Goal: Task Accomplishment & Management: Manage account settings

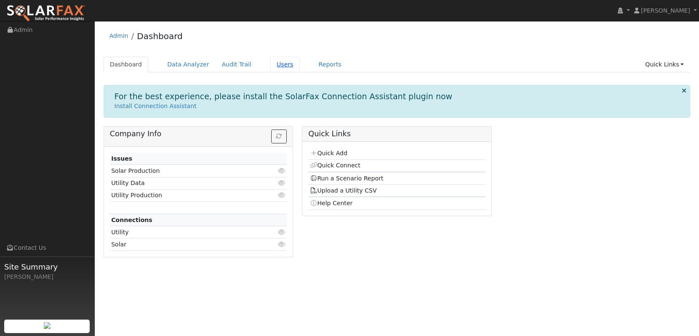
click at [273, 65] on link "Users" at bounding box center [284, 65] width 29 height 16
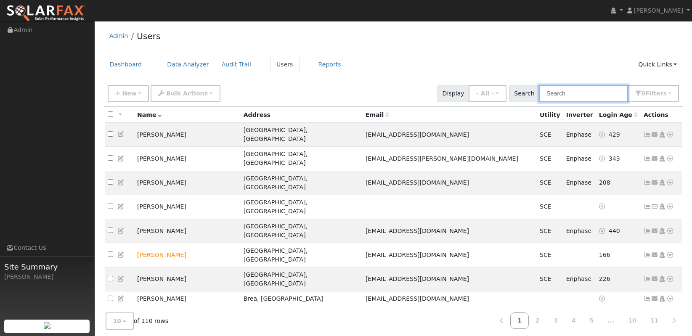
click at [587, 90] on input "text" at bounding box center [583, 93] width 89 height 17
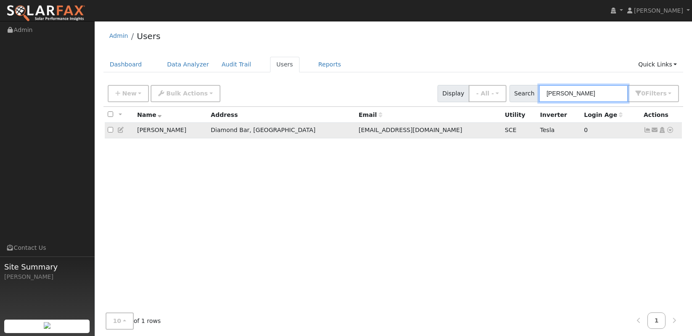
type input "gavin"
click at [651, 132] on icon at bounding box center [648, 130] width 8 height 6
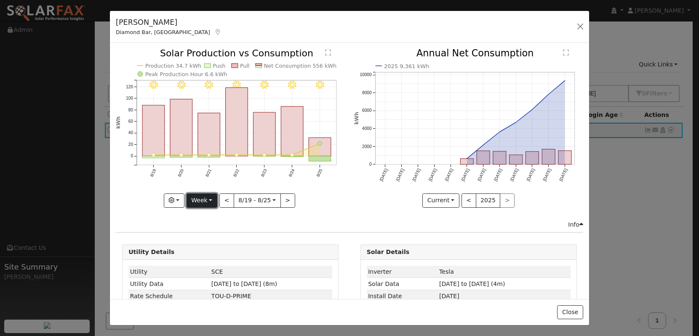
click at [195, 199] on button "Week" at bounding box center [201, 201] width 31 height 14
click at [207, 217] on link "Day" at bounding box center [216, 218] width 58 height 12
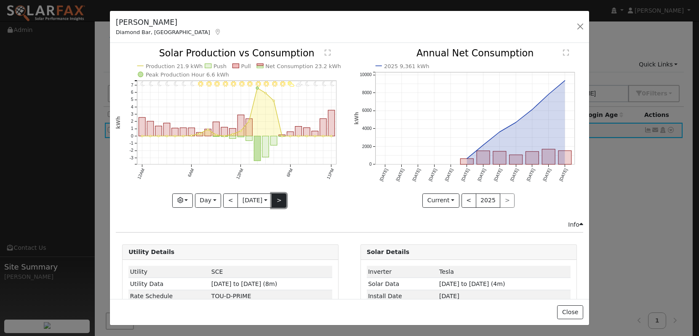
click at [282, 200] on button ">" at bounding box center [278, 201] width 15 height 14
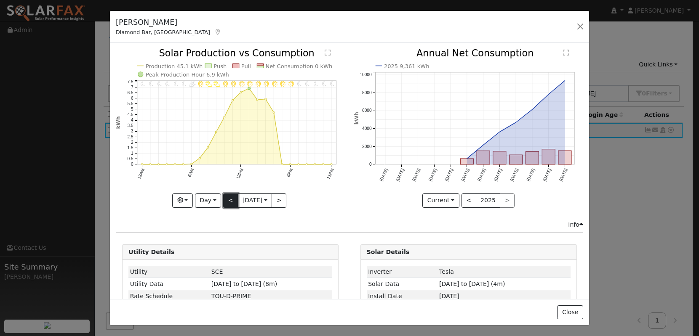
click at [228, 199] on button "<" at bounding box center [230, 201] width 15 height 14
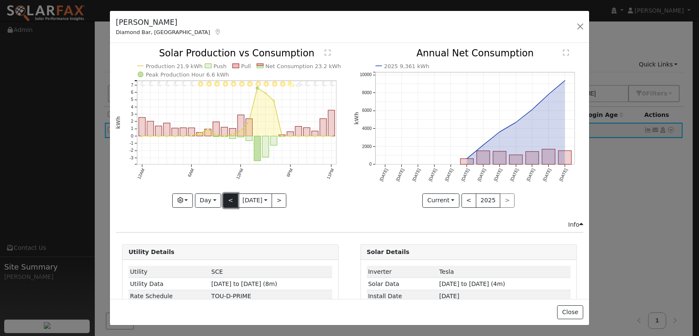
click at [229, 200] on button "<" at bounding box center [230, 201] width 15 height 14
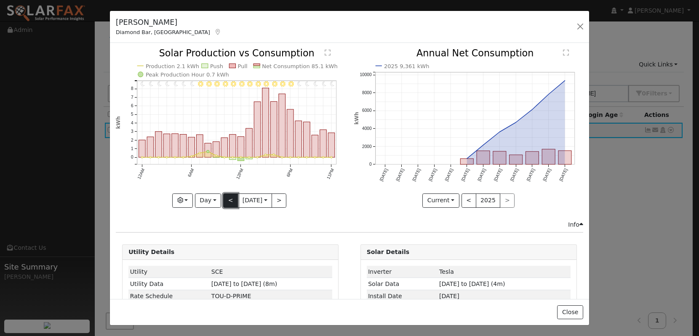
click at [224, 202] on button "<" at bounding box center [230, 201] width 15 height 14
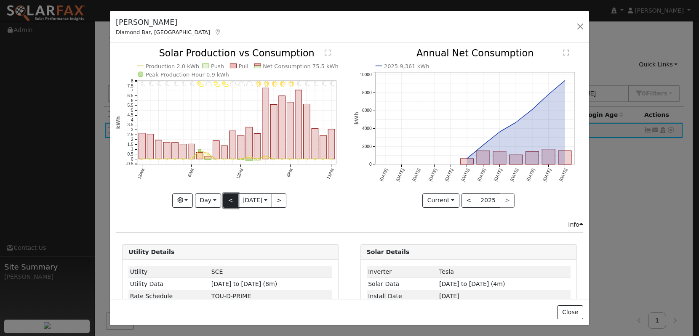
click at [225, 202] on button "<" at bounding box center [230, 201] width 15 height 14
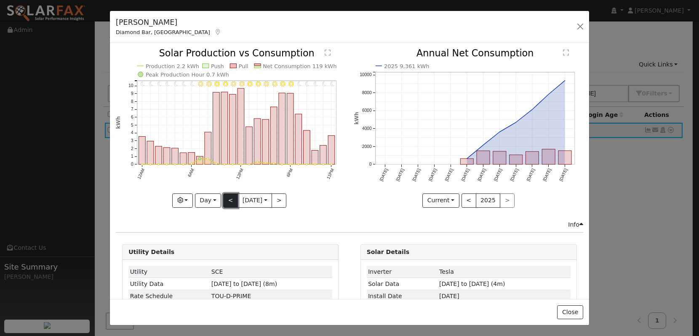
click at [226, 202] on button "<" at bounding box center [230, 201] width 15 height 14
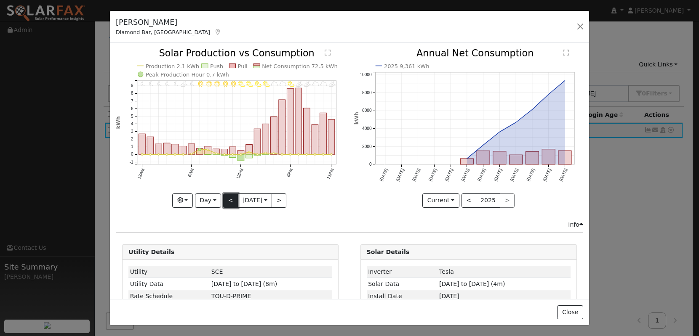
click at [226, 202] on button "<" at bounding box center [230, 201] width 15 height 14
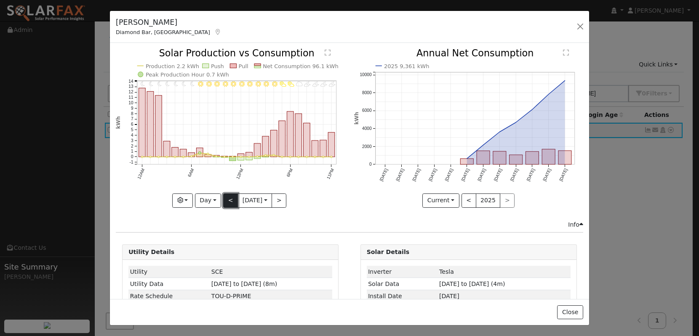
click at [227, 202] on button "<" at bounding box center [230, 201] width 15 height 14
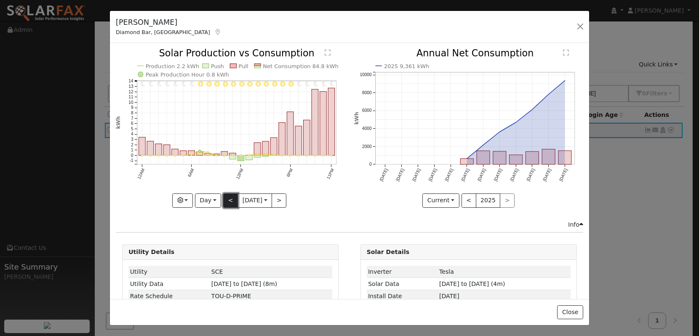
click at [228, 203] on button "<" at bounding box center [230, 201] width 15 height 14
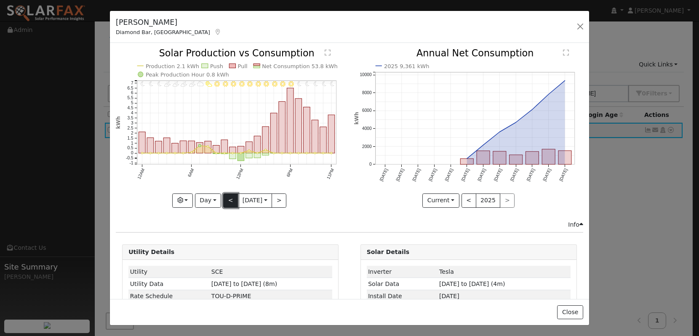
click at [229, 203] on button "<" at bounding box center [230, 201] width 15 height 14
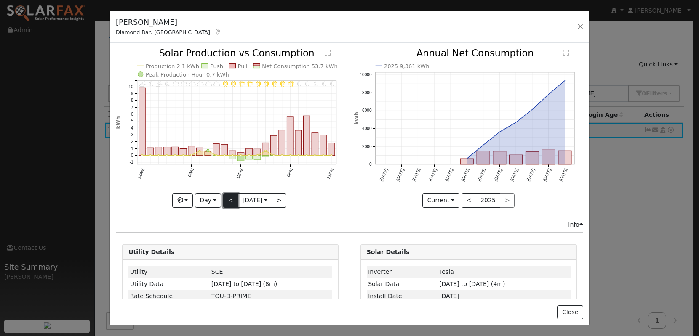
click at [231, 204] on button "<" at bounding box center [230, 201] width 15 height 14
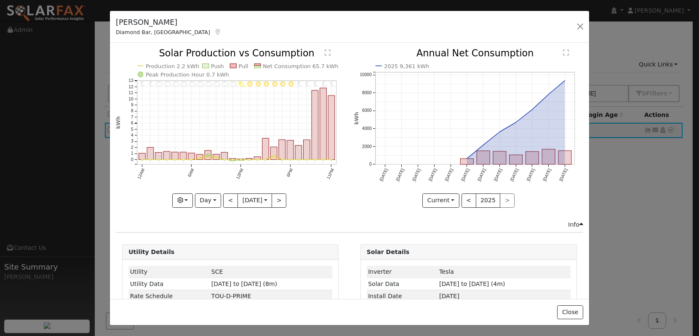
click at [499, 199] on div "< 2025 >" at bounding box center [487, 201] width 53 height 14
click at [231, 194] on button "<" at bounding box center [230, 201] width 15 height 14
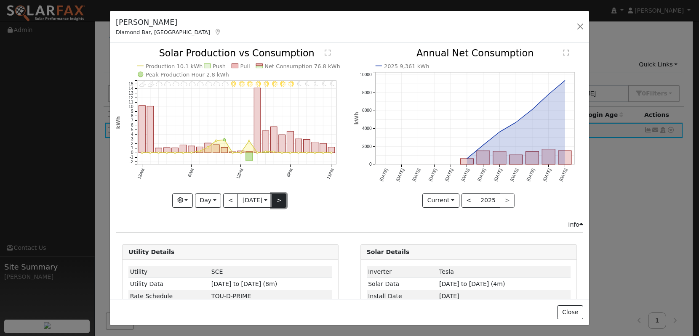
click at [281, 200] on button ">" at bounding box center [278, 201] width 15 height 14
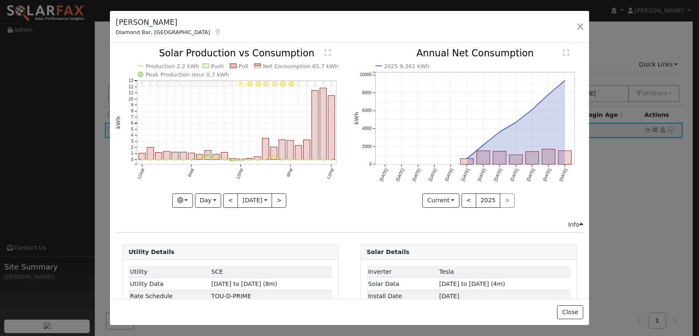
click at [281, 200] on div at bounding box center [230, 128] width 229 height 159
click at [282, 200] on button ">" at bounding box center [278, 201] width 15 height 14
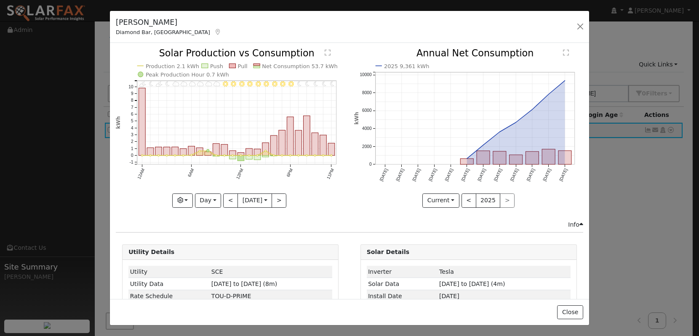
click at [282, 200] on div "11PM - Clear 10PM - Clear 9PM - Clear 8PM - Clear 7PM - Clear 6PM - Clear 5PM -…" at bounding box center [230, 128] width 229 height 159
click at [282, 200] on button ">" at bounding box center [278, 201] width 15 height 14
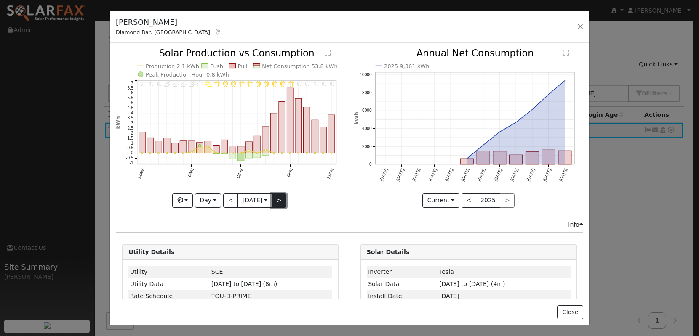
click at [282, 200] on button ">" at bounding box center [278, 201] width 15 height 14
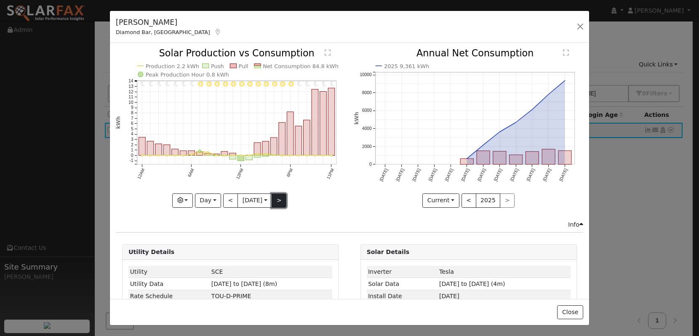
click at [282, 200] on button ">" at bounding box center [278, 201] width 15 height 14
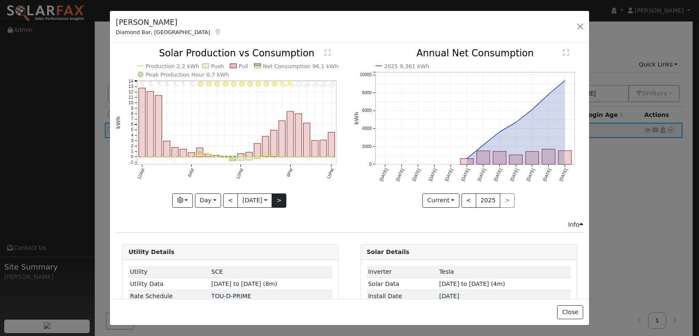
click at [282, 200] on div at bounding box center [230, 128] width 229 height 159
click at [282, 200] on button ">" at bounding box center [278, 201] width 15 height 14
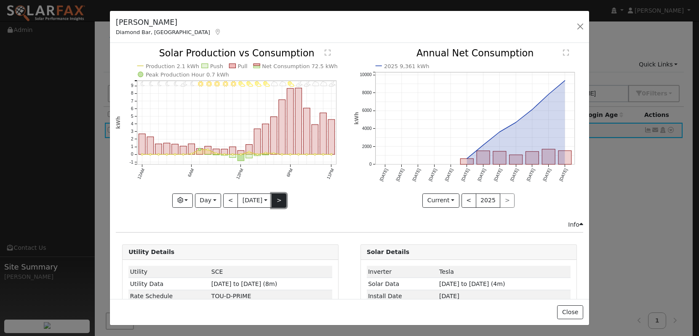
click at [282, 200] on button ">" at bounding box center [278, 201] width 15 height 14
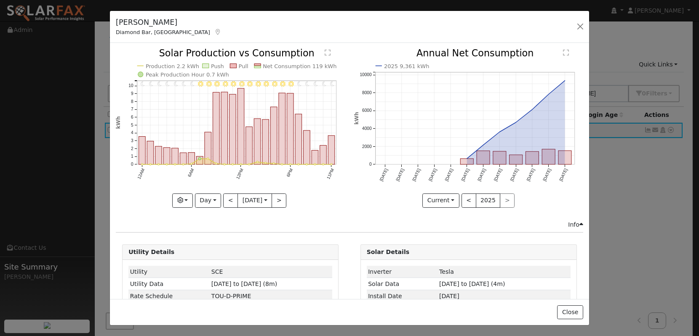
click at [283, 200] on div at bounding box center [230, 128] width 229 height 159
click at [283, 200] on button ">" at bounding box center [278, 201] width 15 height 14
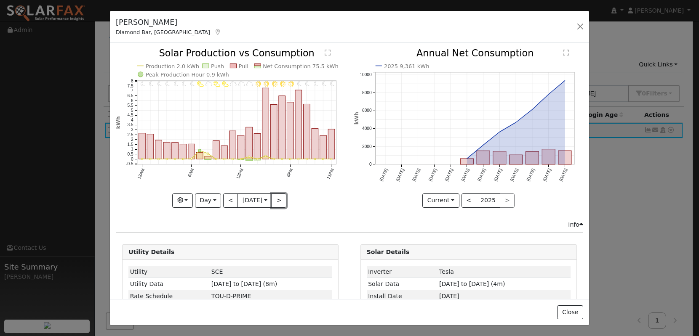
click at [283, 200] on button ">" at bounding box center [278, 201] width 15 height 14
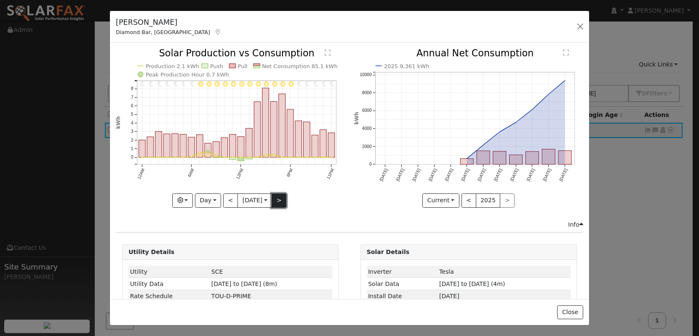
click at [283, 200] on button ">" at bounding box center [278, 201] width 15 height 14
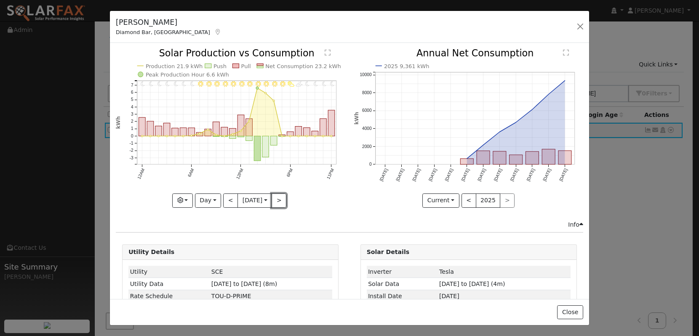
click at [283, 200] on button ">" at bounding box center [278, 201] width 15 height 14
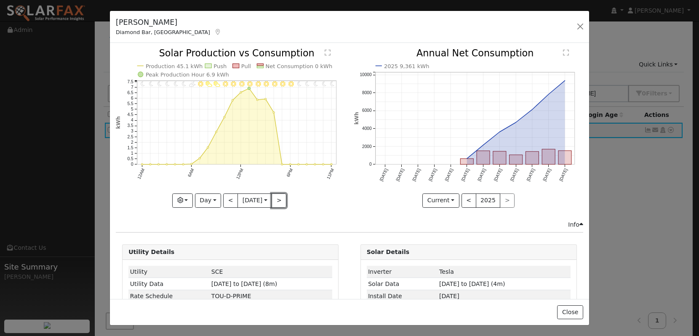
click at [283, 200] on button ">" at bounding box center [278, 201] width 15 height 14
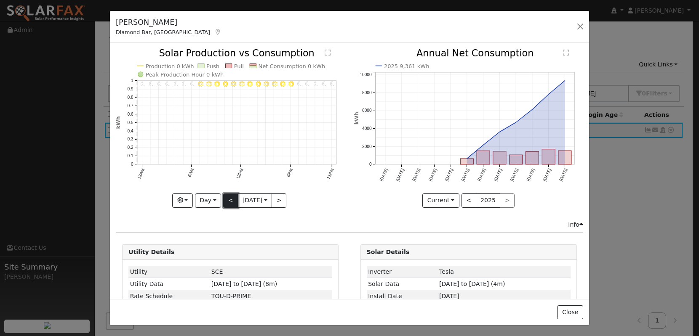
click at [227, 197] on button "<" at bounding box center [230, 201] width 15 height 14
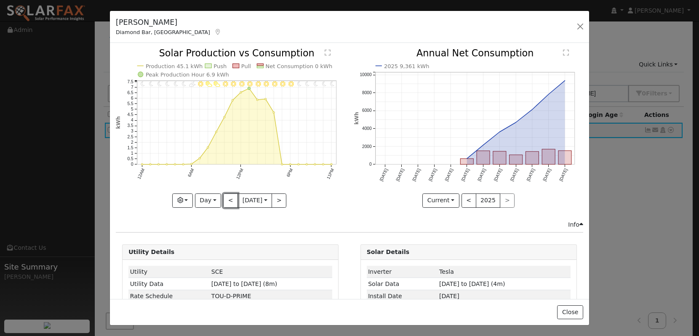
click at [227, 198] on button "<" at bounding box center [230, 201] width 15 height 14
type input "2025-08-25"
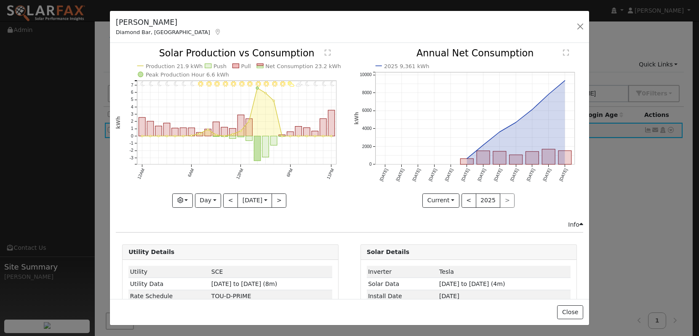
click at [307, 193] on icon "11PM - Clear 10PM - Clear 9PM - Clear 8PM - Clear 7PM - PartlyCloudy 6PM - Part…" at bounding box center [230, 127] width 229 height 157
click at [636, 287] on div "Gavin Lam Diamond Bar, CA Default Account Default Account 21886 Golden Canyon C…" at bounding box center [349, 168] width 699 height 336
